Goal: Task Accomplishment & Management: Manage account settings

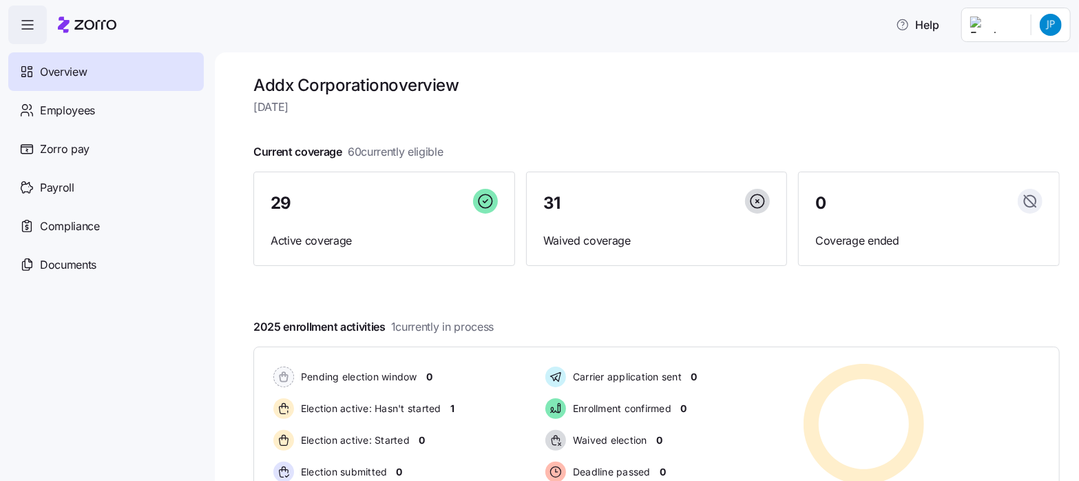
click at [1046, 30] on html "Help Overview Employees Zorro pay Payroll Compliance Documents Addx Corporation…" at bounding box center [539, 236] width 1079 height 473
click at [1025, 114] on div "Company setup" at bounding box center [1014, 117] width 91 height 15
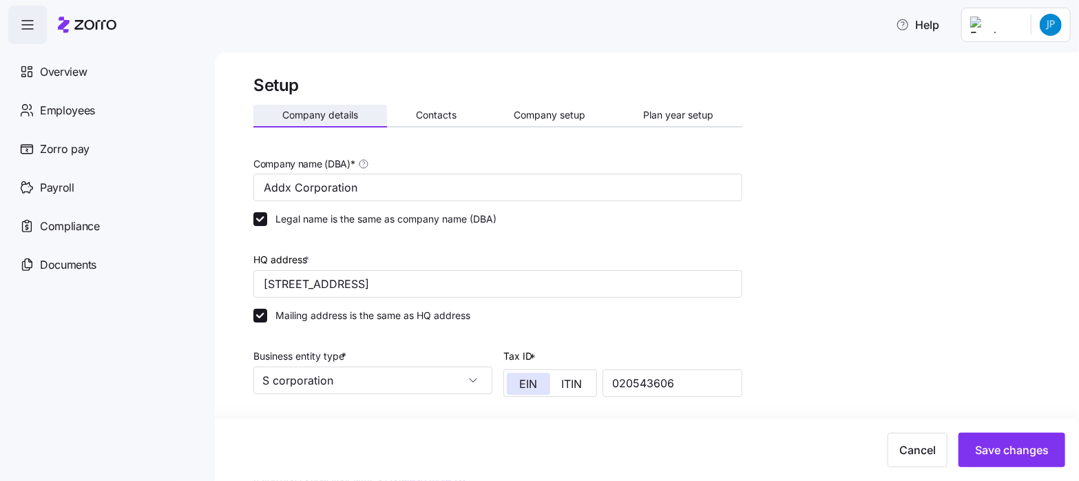
drag, startPoint x: 434, startPoint y: 114, endPoint x: 301, endPoint y: 113, distance: 132.9
click at [434, 114] on span "Contacts" at bounding box center [436, 115] width 41 height 10
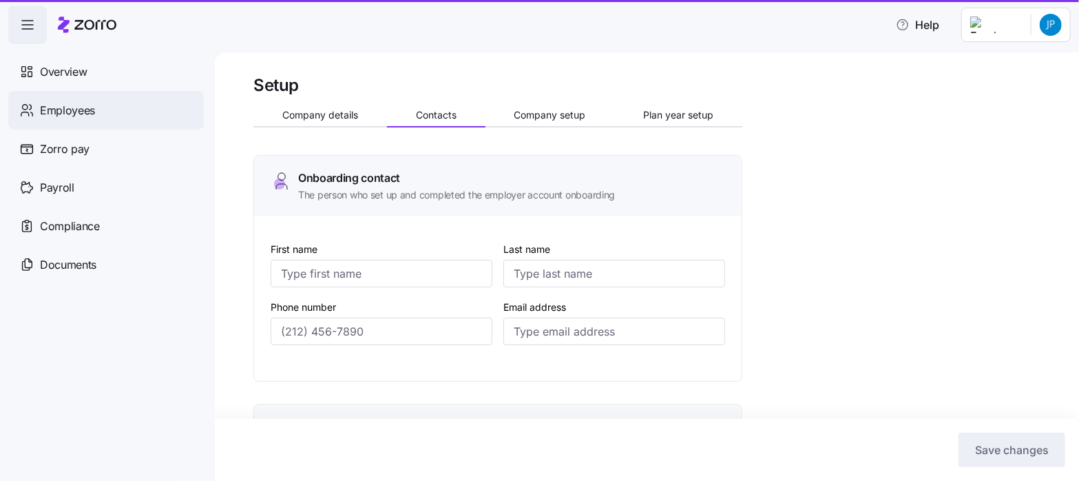
type input "Lydia"
type input "Theunissen"
type input "ltheunissen@addxcorp.com"
type input "Lydia"
type input "Theunissen"
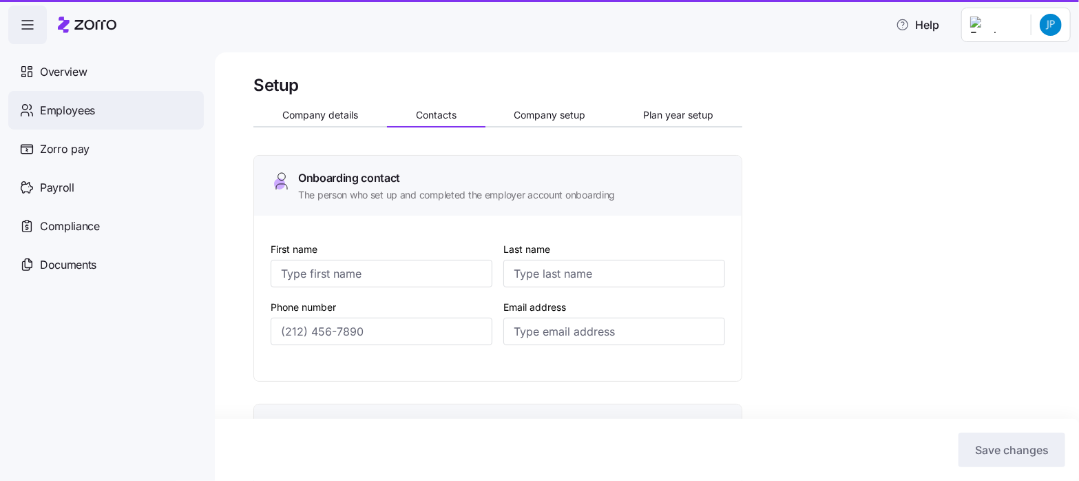
type input "ltheunissen@addxcorp.com"
type input "Janet"
type input "Pace"
type input "jpace@addxcorp.com"
type input "David"
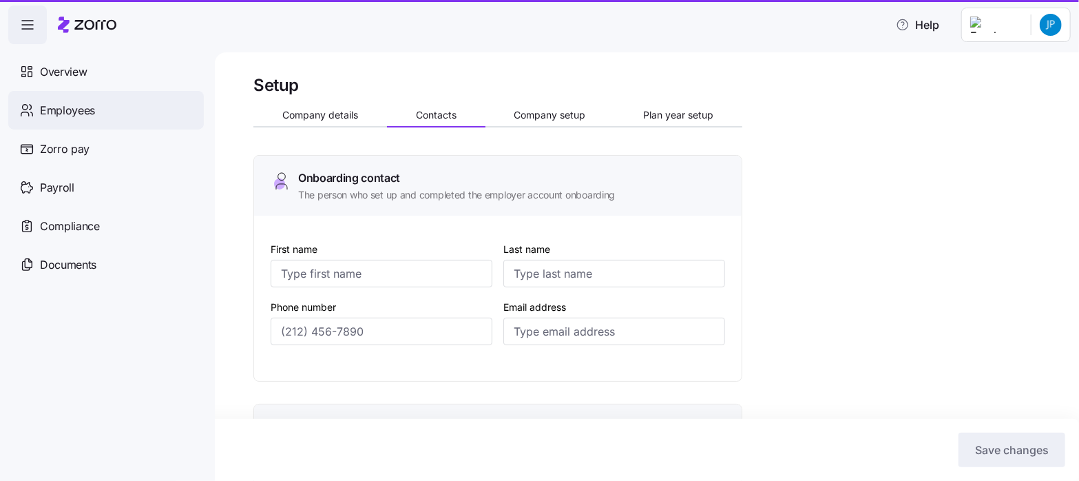
type input "Tase"
type input "accountspayable@addxcorp.com"
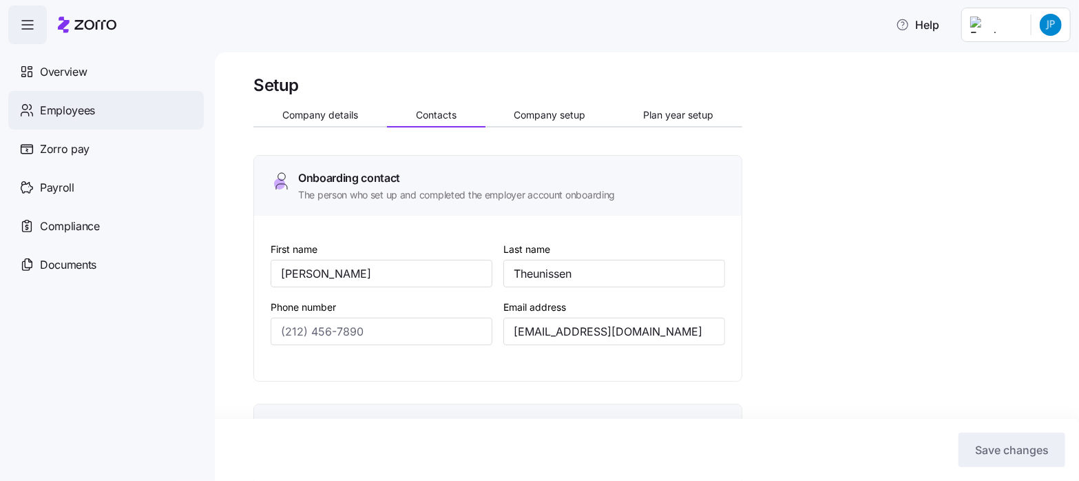
type input "(571) 451-0300"
type input "(703) 933-7637"
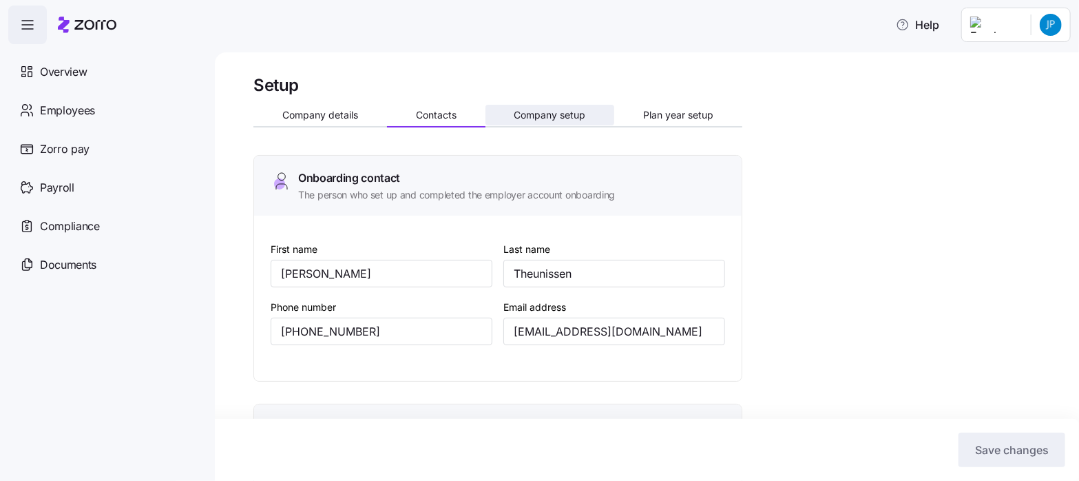
click at [550, 112] on span "Company setup" at bounding box center [550, 115] width 72 height 10
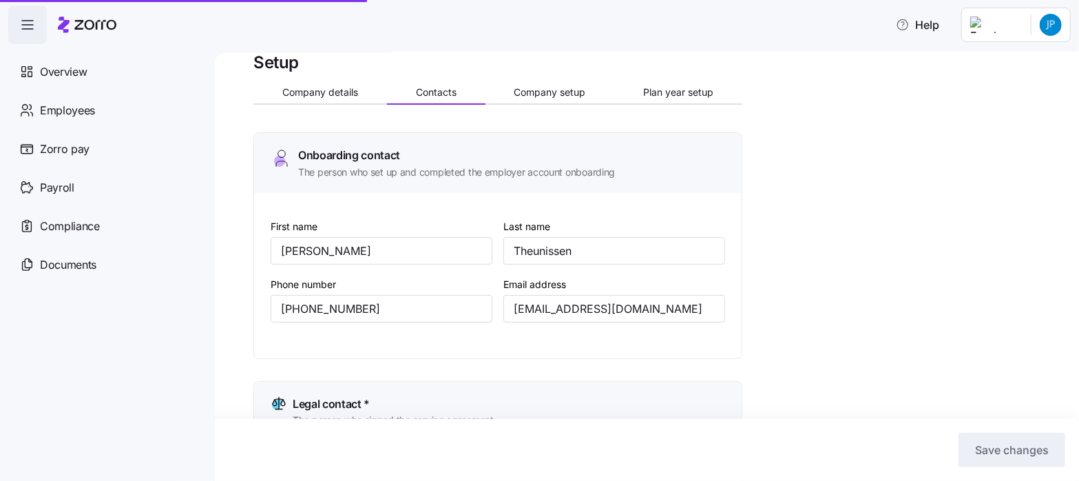
scroll to position [96, 0]
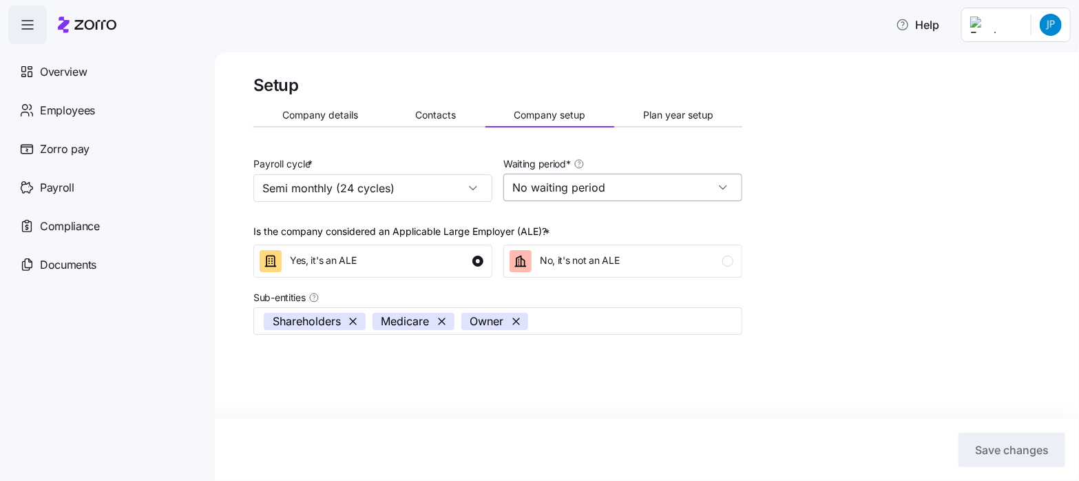
click at [723, 186] on input "No waiting period" at bounding box center [622, 188] width 239 height 28
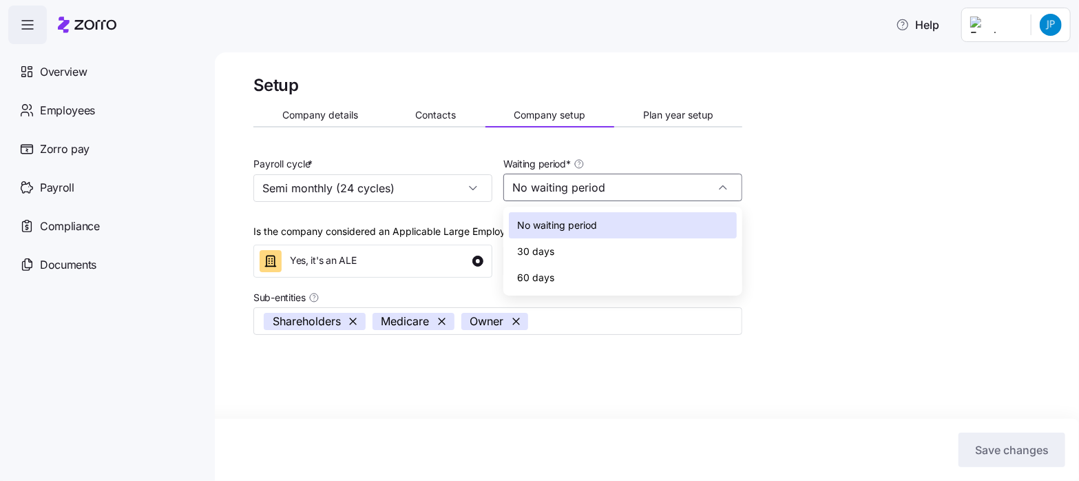
click at [829, 195] on div "Setup Company details Contacts Company setup Plan year setup Payroll cycle * Se…" at bounding box center [656, 237] width 807 height 326
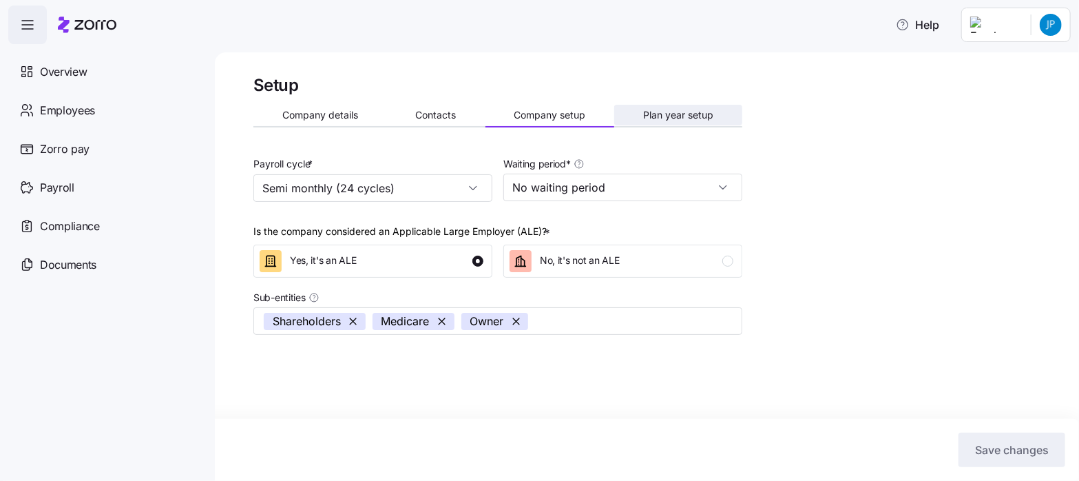
click at [688, 113] on span "Plan year setup" at bounding box center [678, 115] width 70 height 10
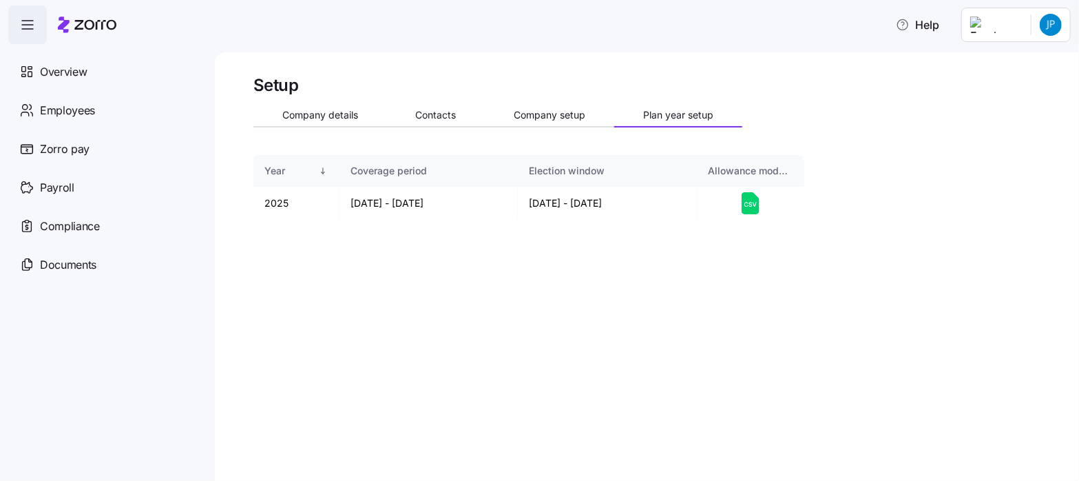
drag, startPoint x: 337, startPoint y: 116, endPoint x: 328, endPoint y: 129, distance: 15.9
click at [337, 116] on span "Company details" at bounding box center [320, 115] width 76 height 10
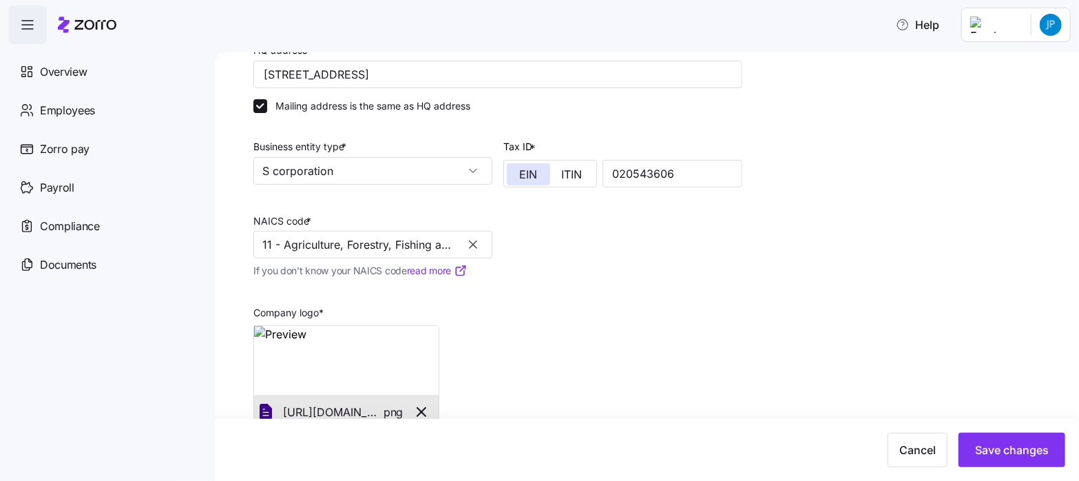
scroll to position [210, 0]
drag, startPoint x: 471, startPoint y: 242, endPoint x: 397, endPoint y: 238, distance: 74.5
click at [471, 242] on icon "button" at bounding box center [473, 244] width 8 height 8
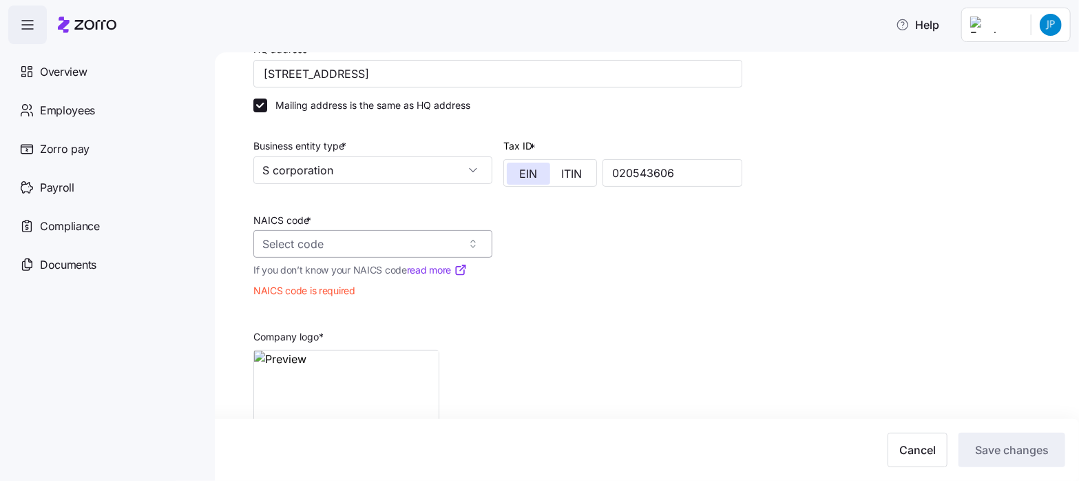
click at [342, 242] on input "NAICS code *" at bounding box center [372, 244] width 239 height 28
click at [296, 289] on span "Engineering Services" at bounding box center [320, 283] width 107 height 17
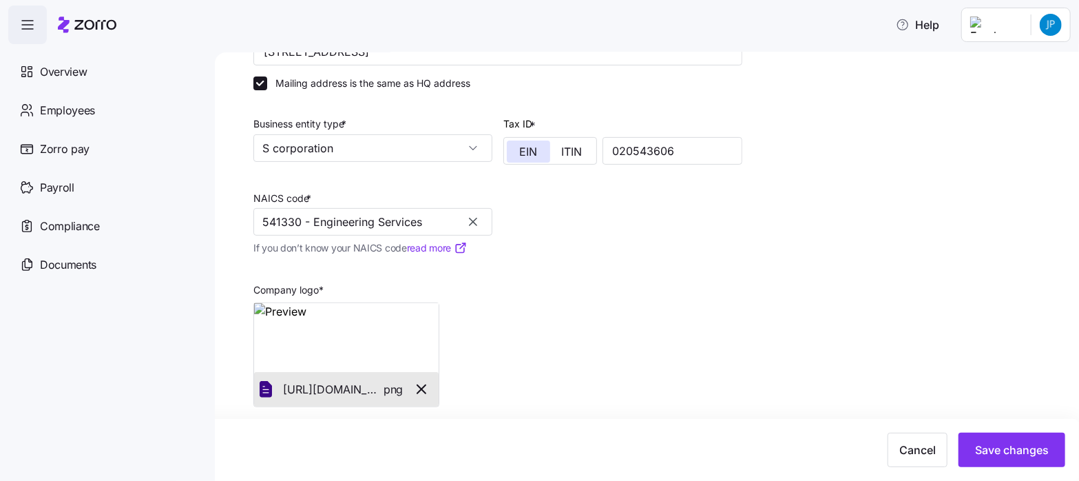
scroll to position [242, 0]
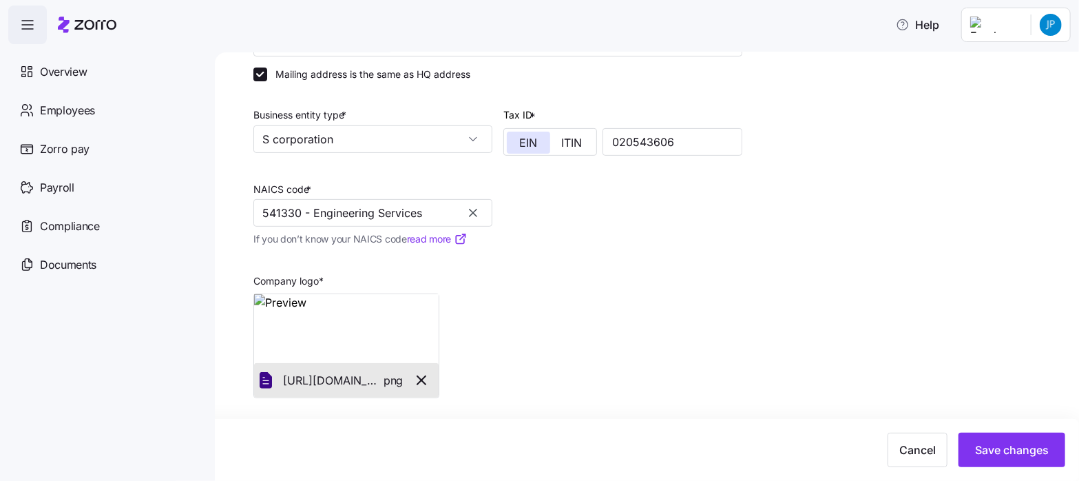
type input "541330 - Engineering Services"
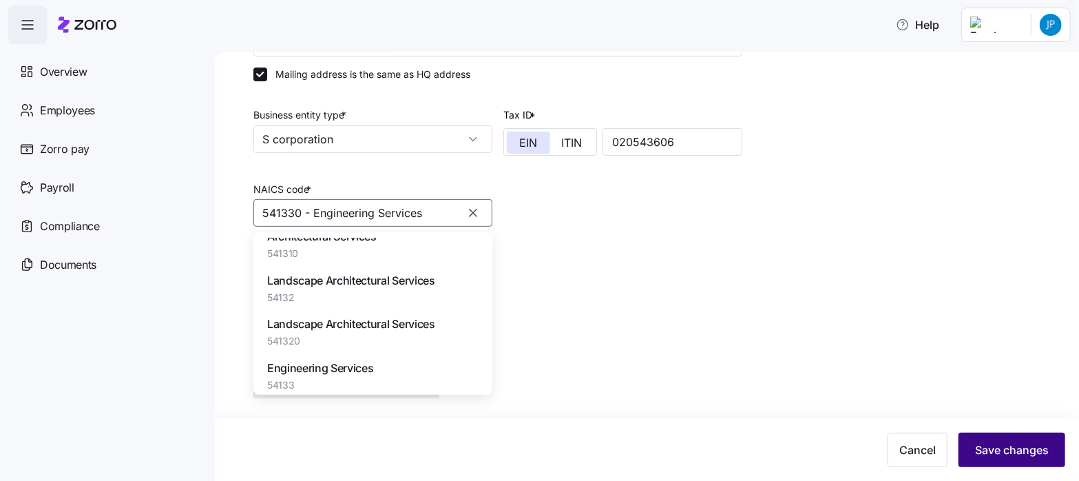
click at [1013, 453] on span "Save changes" at bounding box center [1012, 450] width 74 height 17
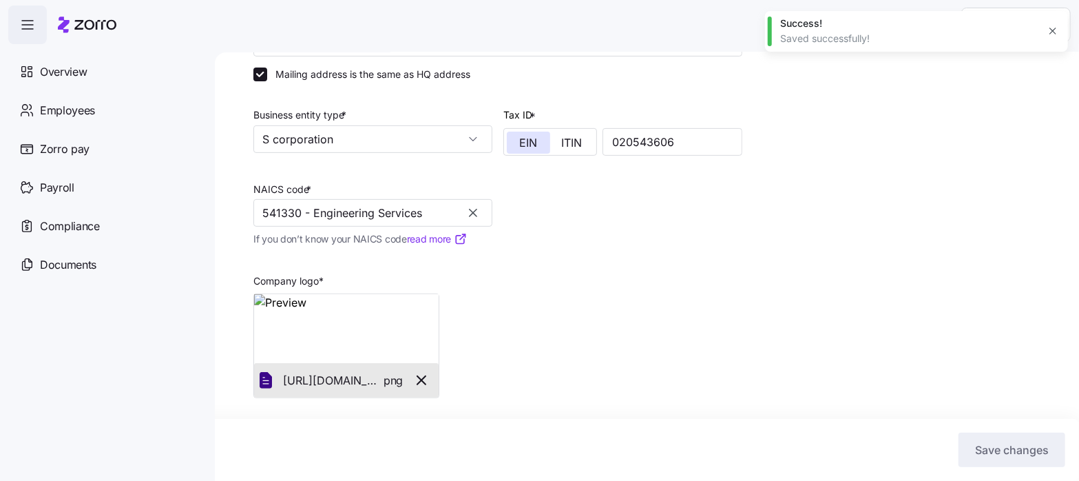
click at [1050, 32] on icon "button" at bounding box center [1053, 30] width 11 height 11
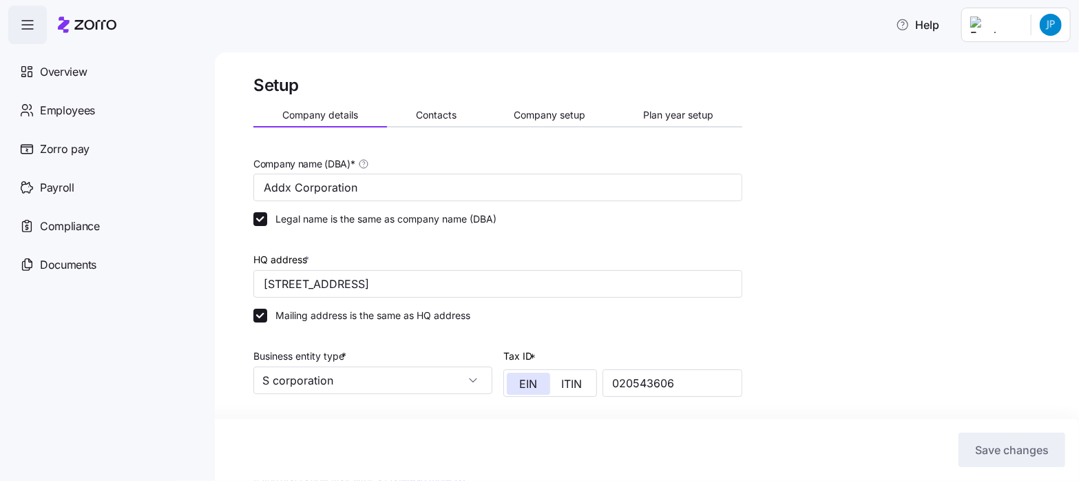
scroll to position [0, 0]
click at [1053, 31] on html "Help Overview Employees Zorro pay Payroll Compliance Documents Setup Company de…" at bounding box center [539, 236] width 1079 height 473
click at [1003, 138] on div "Log out" at bounding box center [996, 139] width 54 height 15
